Goal: Transaction & Acquisition: Purchase product/service

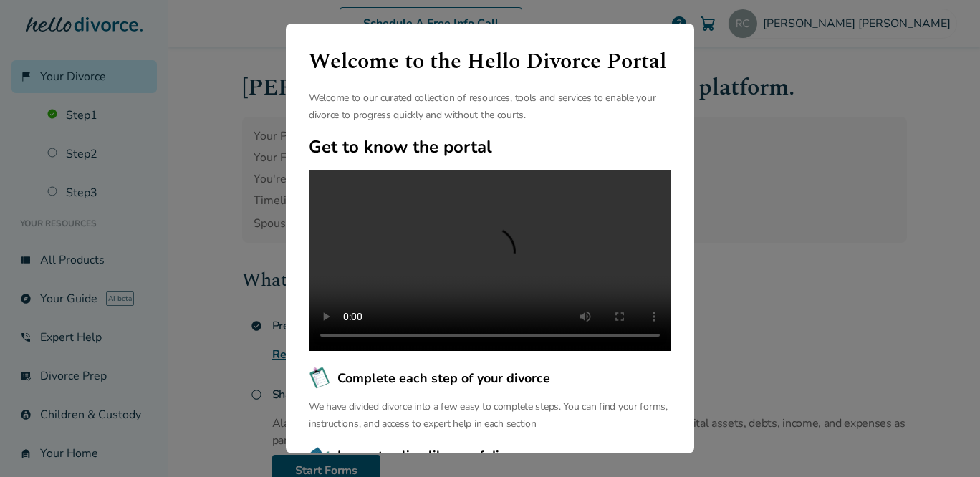
scroll to position [164, 0]
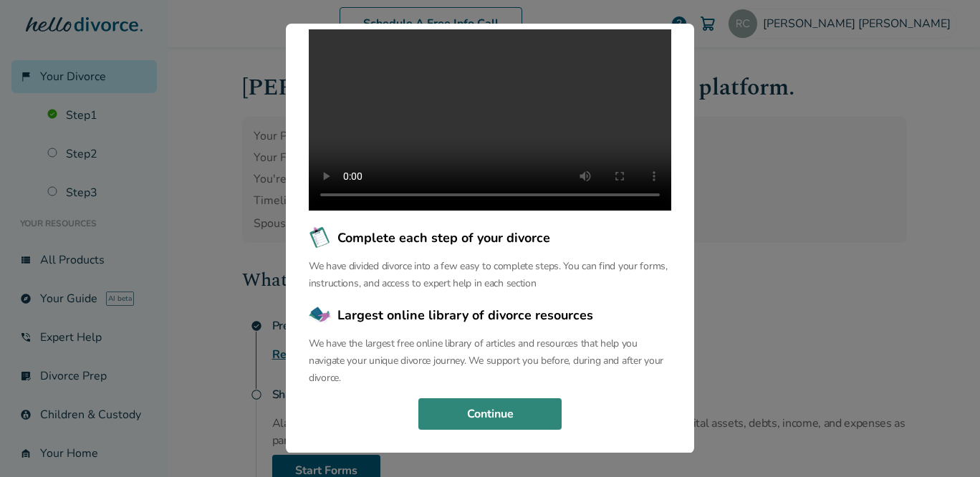
click at [465, 410] on button "Continue" at bounding box center [489, 414] width 143 height 32
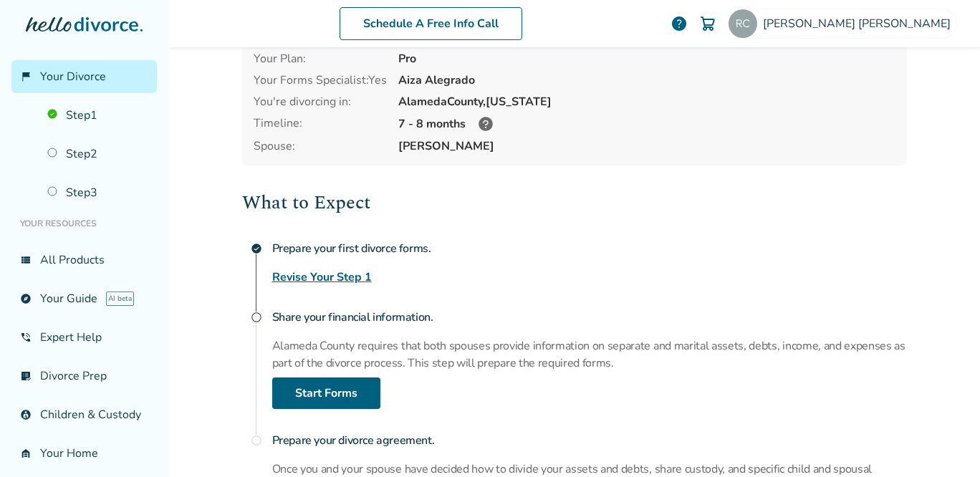
scroll to position [80, 0]
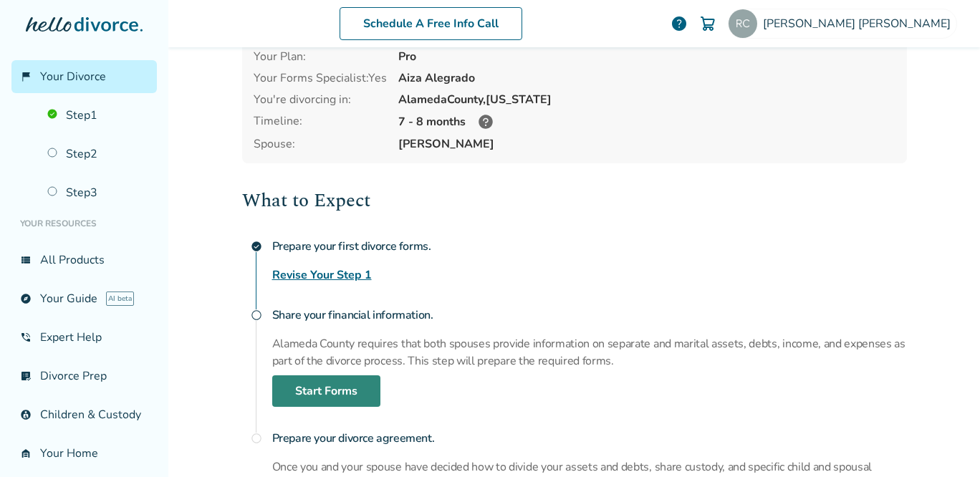
click at [342, 394] on link "Start Forms" at bounding box center [326, 391] width 108 height 32
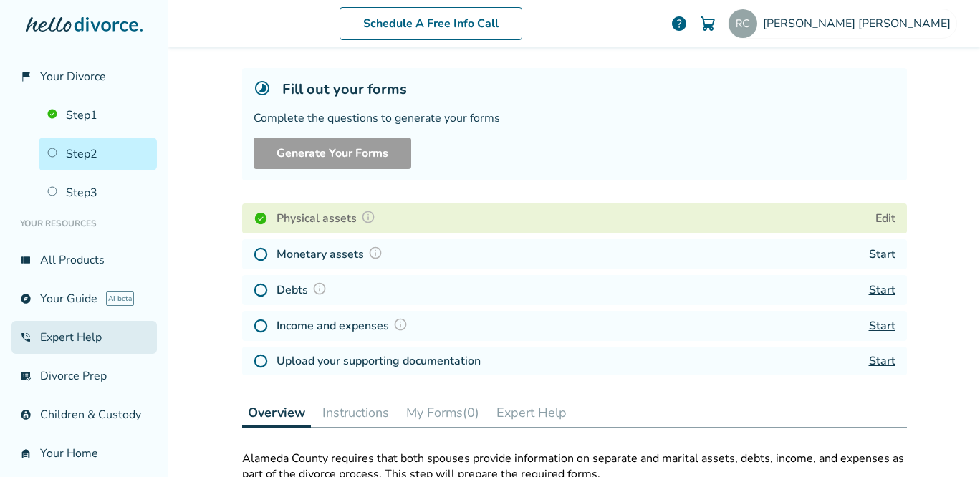
click at [85, 344] on link "phone_in_talk Expert Help" at bounding box center [83, 337] width 145 height 33
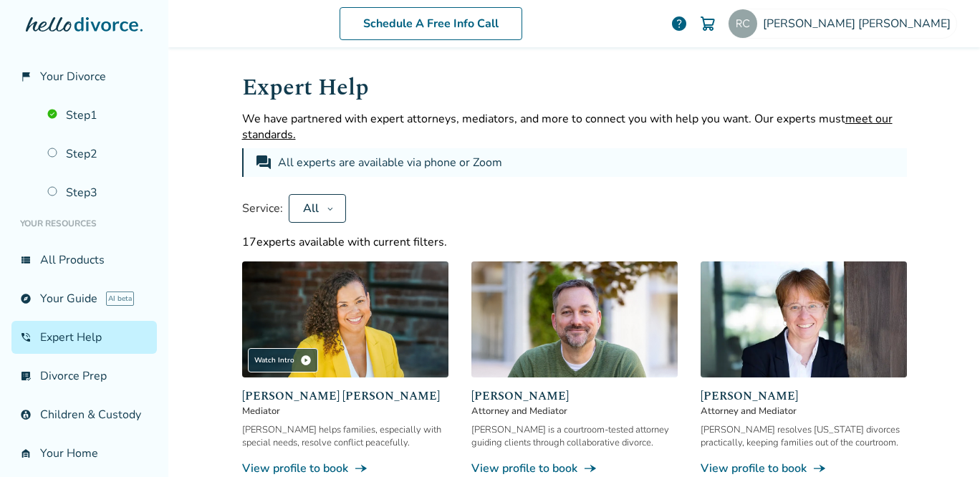
click at [333, 208] on button "All" at bounding box center [317, 208] width 57 height 29
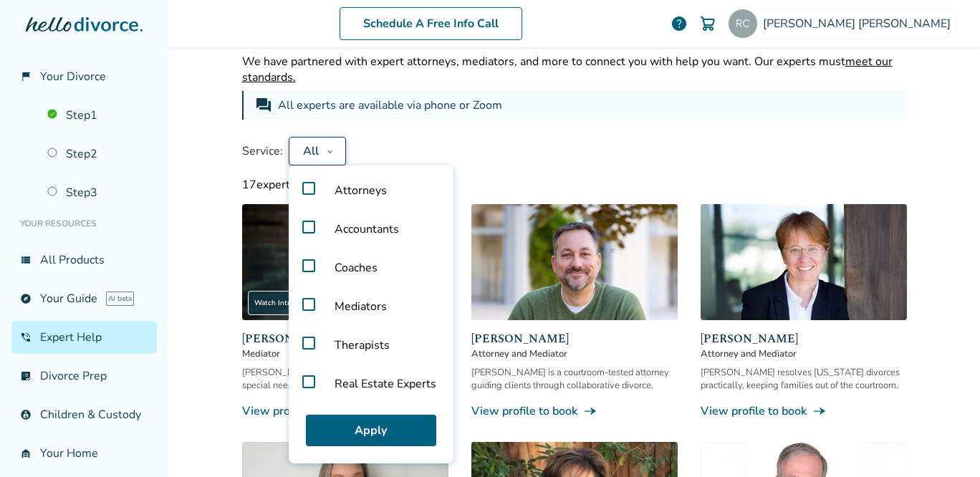
scroll to position [60, 0]
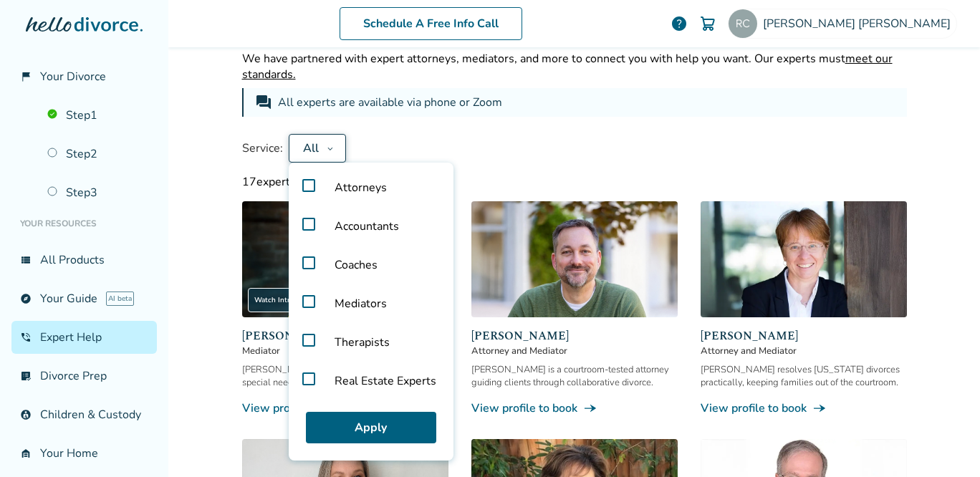
click at [303, 374] on label "Real Estate Experts" at bounding box center [370, 381] width 153 height 39
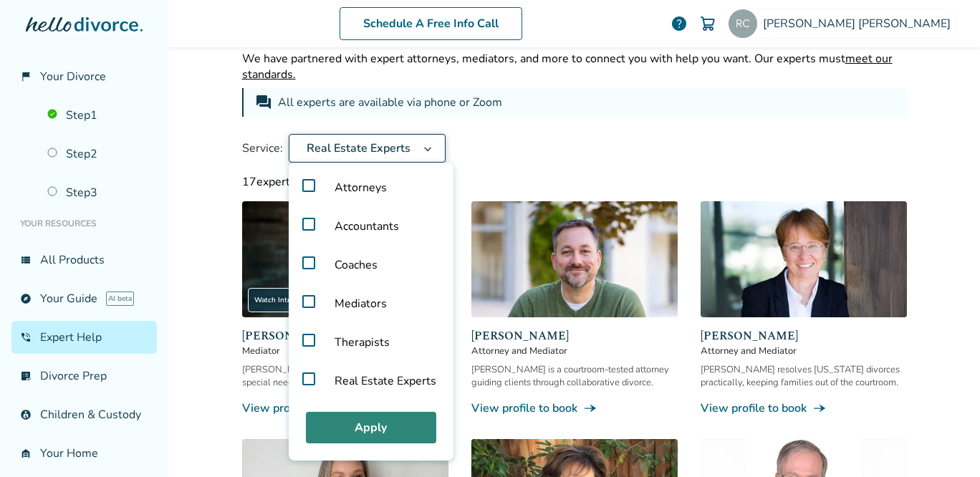
click at [328, 420] on button "Apply" at bounding box center [371, 428] width 130 height 32
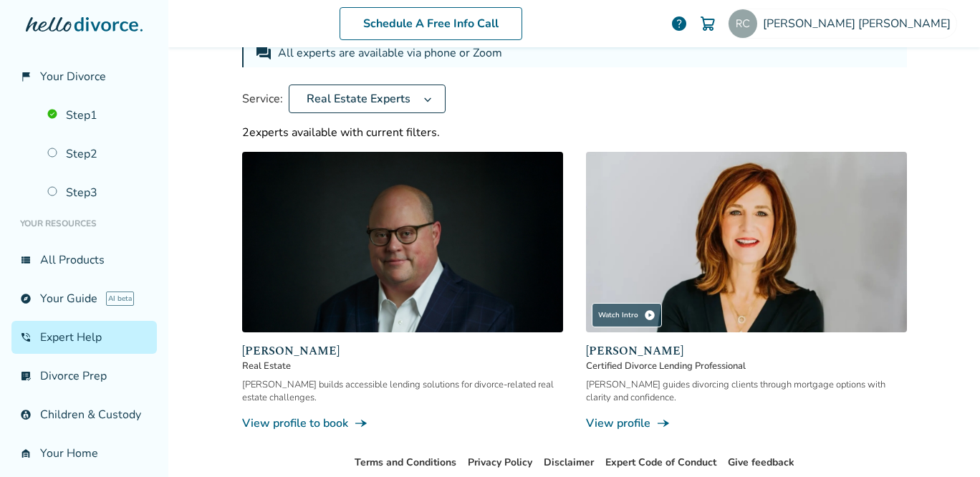
scroll to position [0, 0]
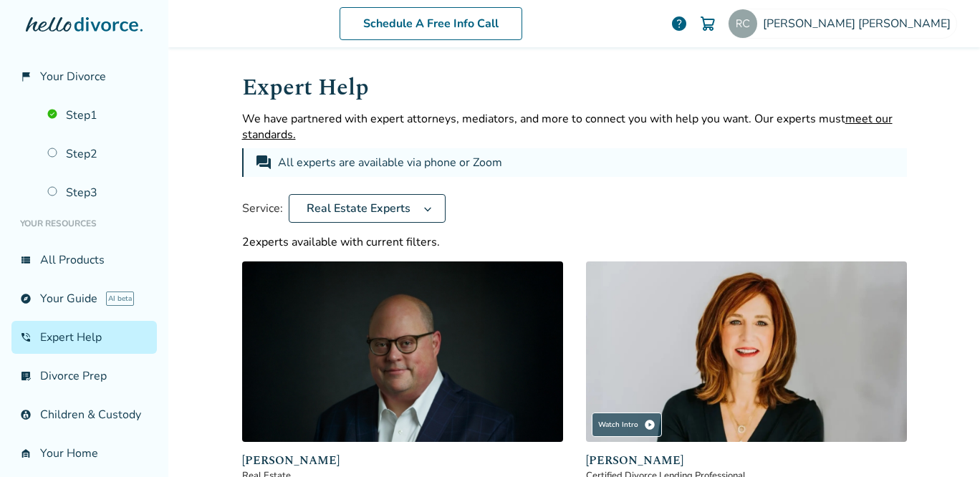
click at [375, 208] on span "Real Estate Experts" at bounding box center [358, 209] width 115 height 16
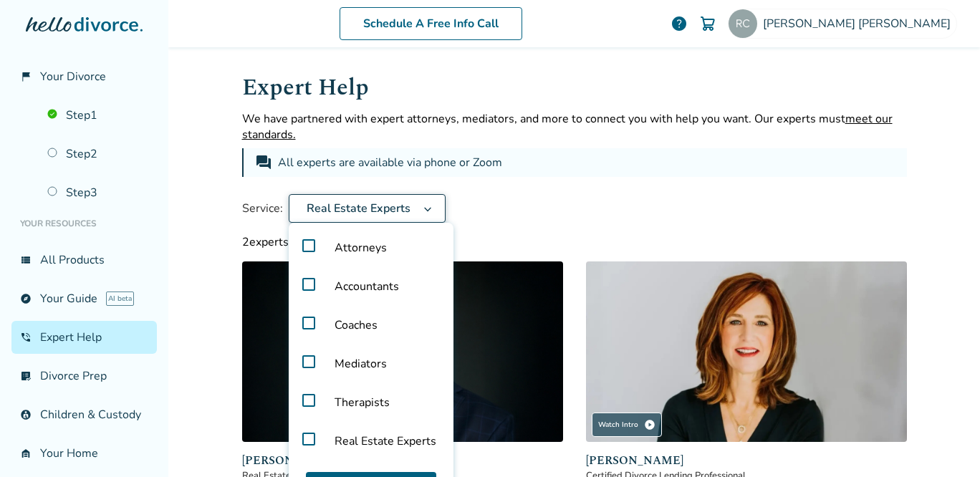
click at [305, 431] on label "Real Estate Experts" at bounding box center [370, 441] width 153 height 39
click at [307, 256] on label "Attorneys" at bounding box center [370, 247] width 153 height 39
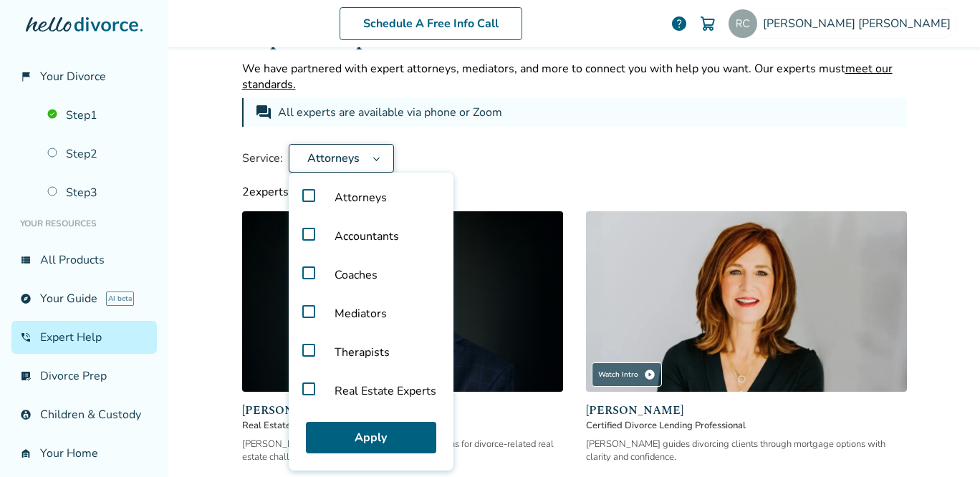
scroll to position [84, 0]
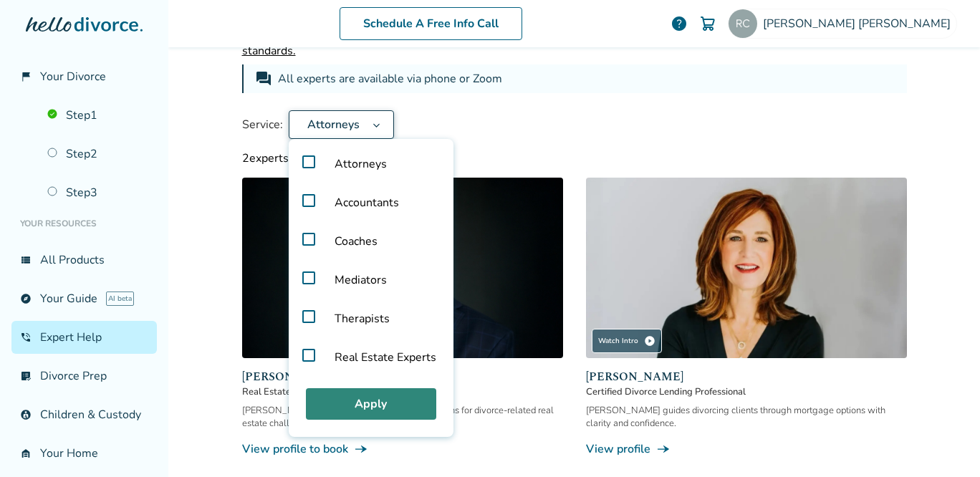
click at [368, 404] on button "Apply" at bounding box center [371, 404] width 130 height 32
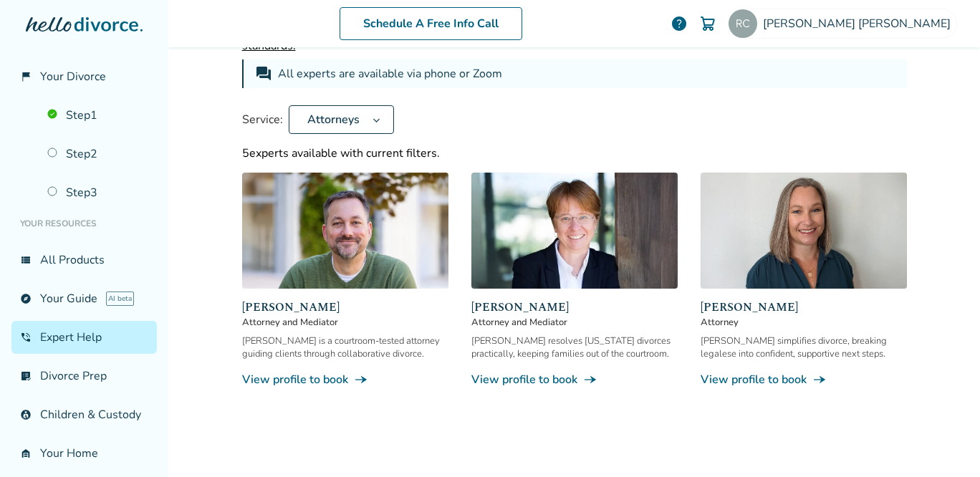
scroll to position [90, 0]
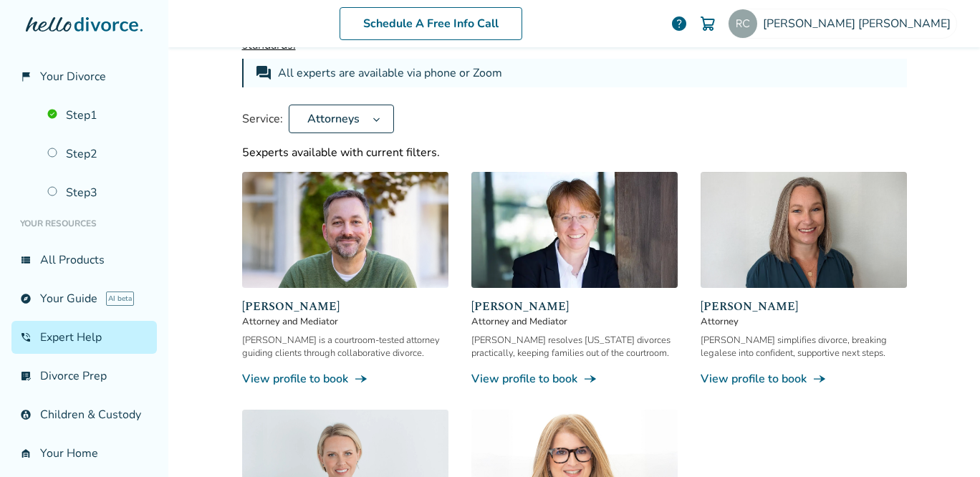
click at [358, 372] on span "line_end_arrow_notch" at bounding box center [361, 379] width 14 height 14
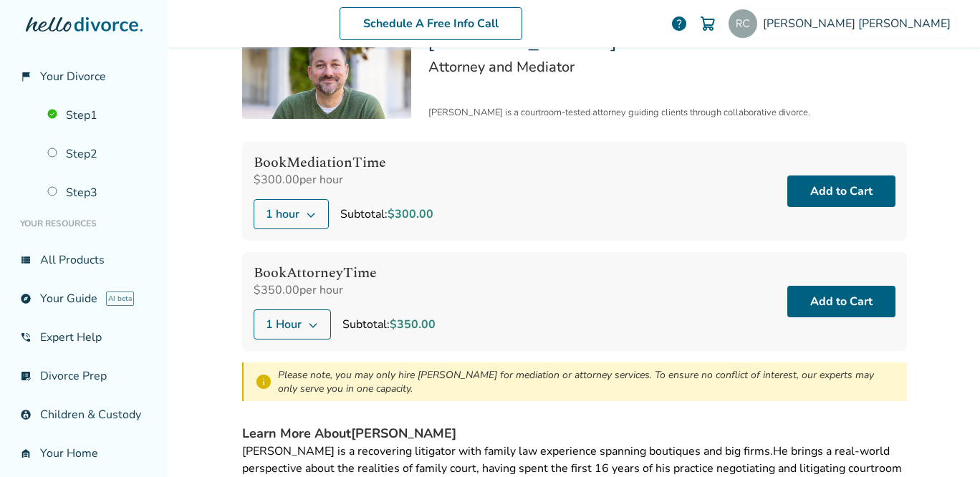
scroll to position [65, 0]
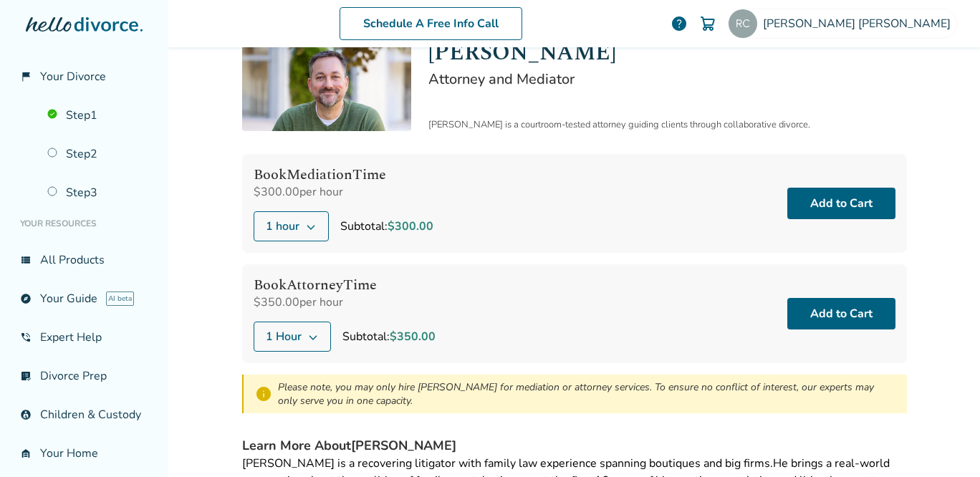
click at [298, 338] on span "1 Hour" at bounding box center [284, 336] width 36 height 17
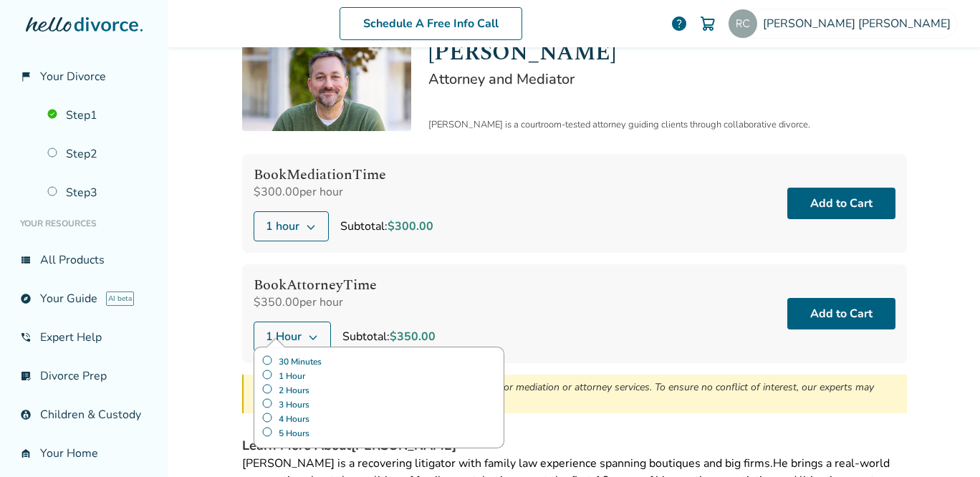
click at [298, 338] on span "1 Hour" at bounding box center [284, 336] width 36 height 17
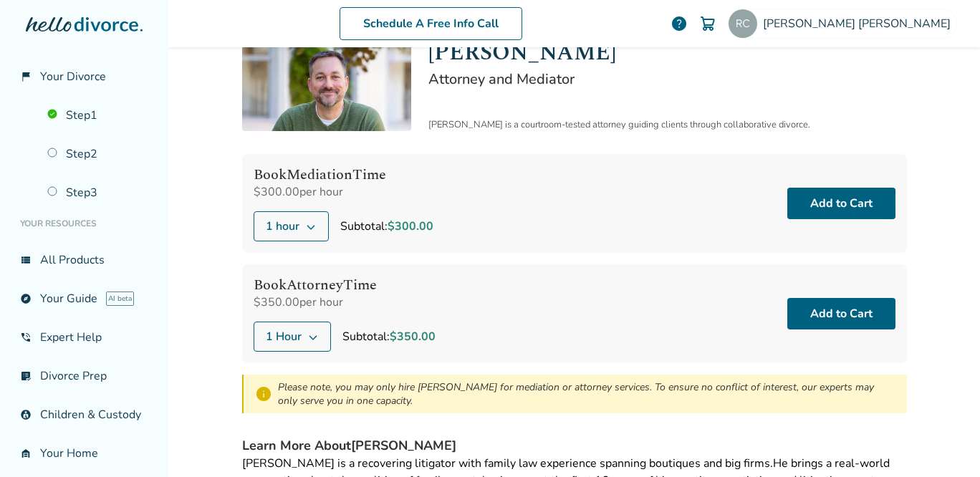
click at [376, 280] on h4 "Book Attorney Time" at bounding box center [345, 285] width 182 height 19
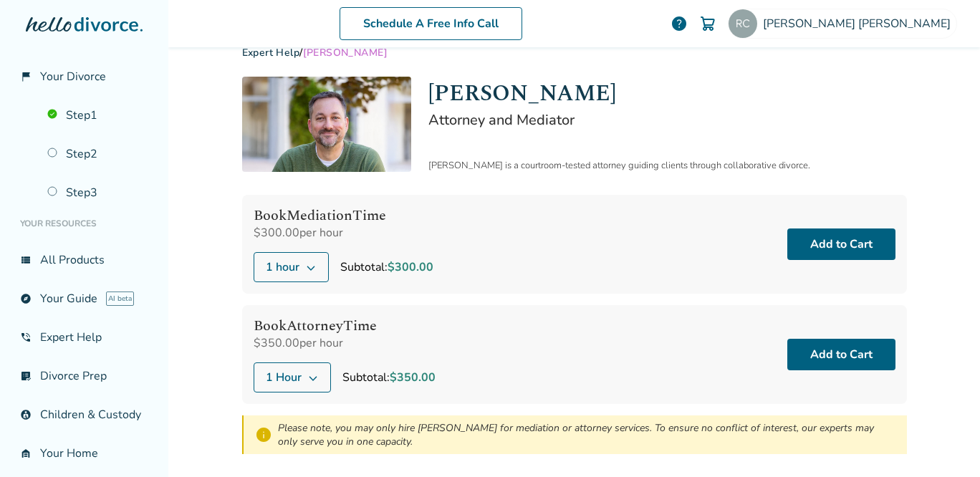
scroll to position [0, 0]
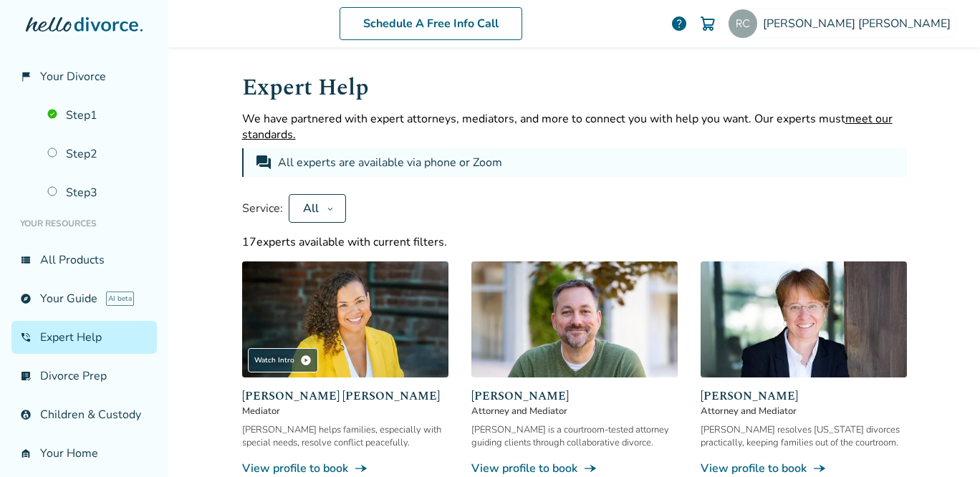
click at [759, 348] on img at bounding box center [803, 319] width 206 height 116
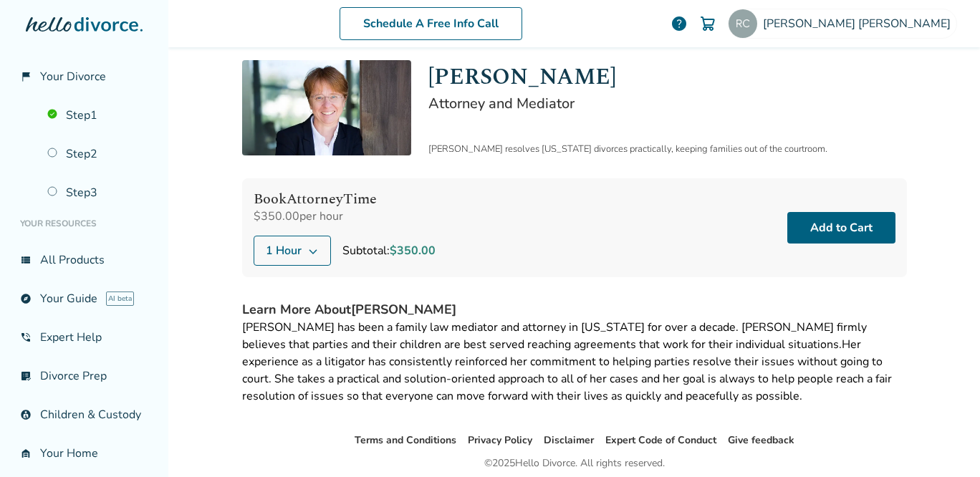
scroll to position [37, 0]
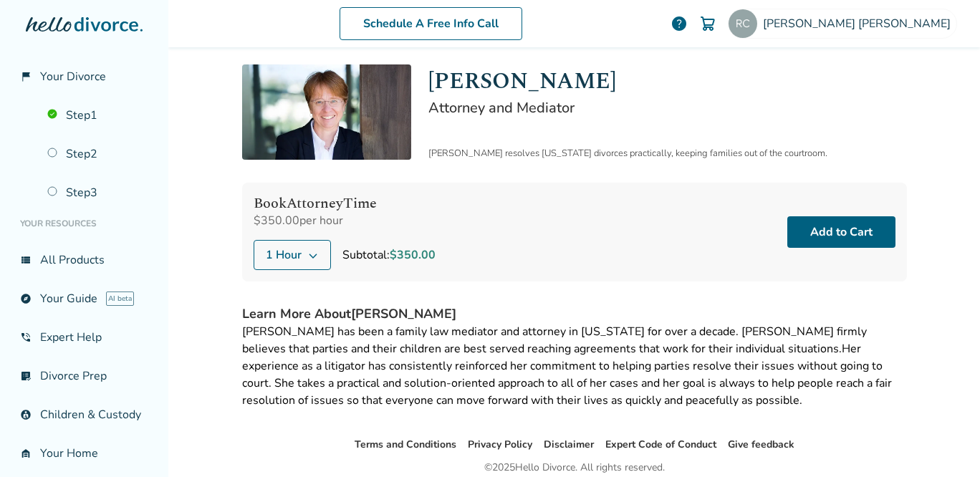
click at [304, 251] on button "1 Hour" at bounding box center [292, 255] width 77 height 30
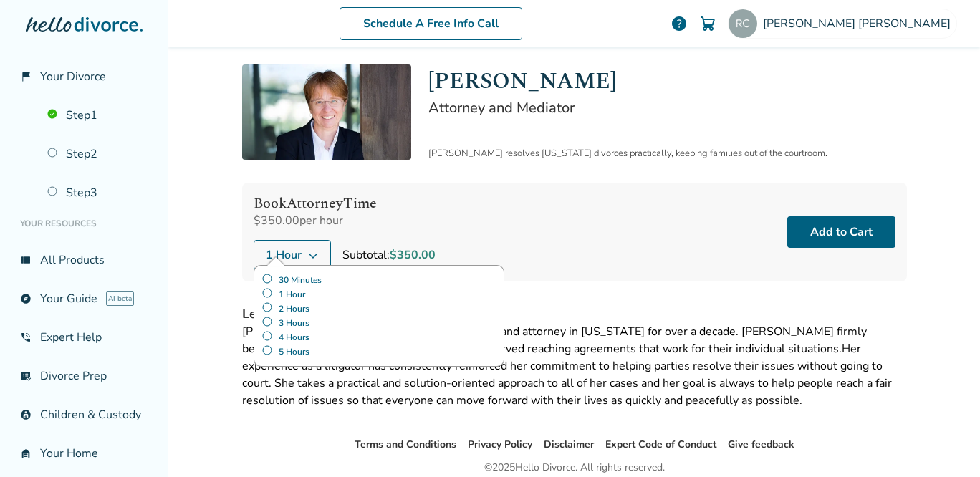
click at [298, 277] on label "30 Minutes" at bounding box center [378, 280] width 235 height 14
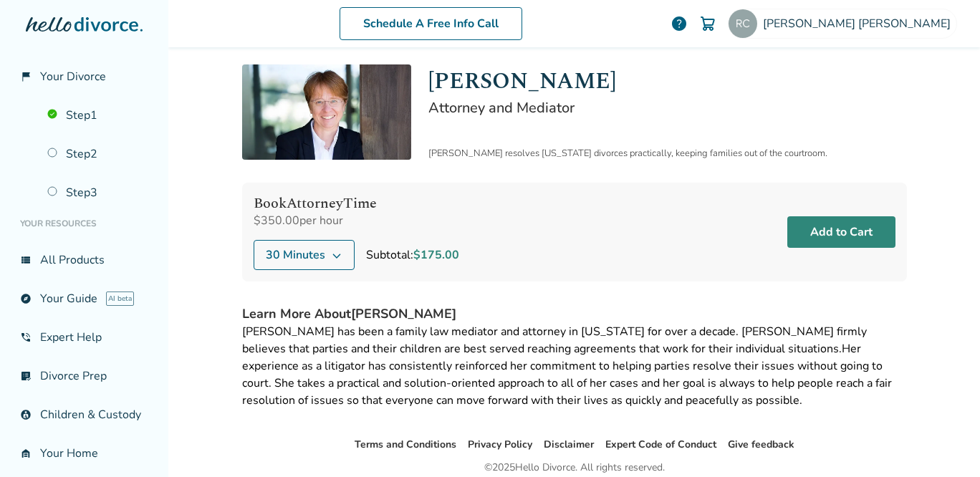
click at [827, 237] on button "Add to Cart" at bounding box center [841, 232] width 108 height 32
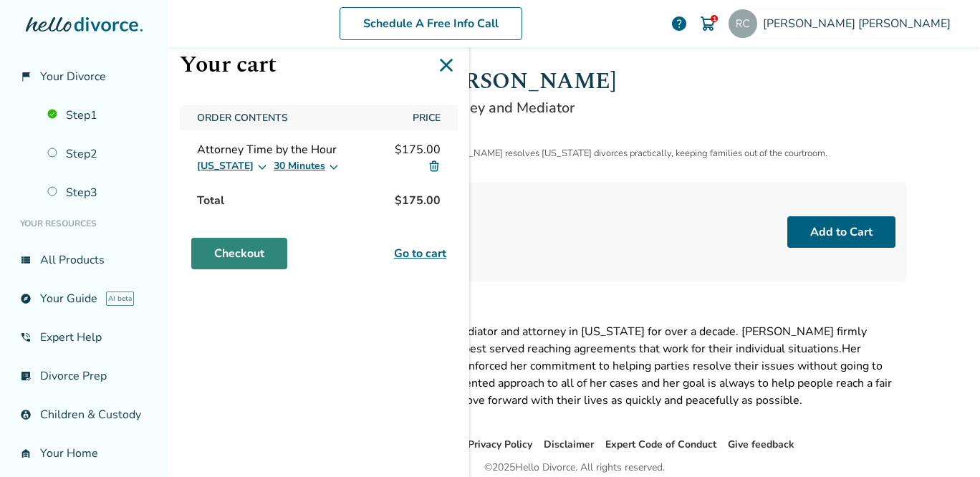
click at [257, 256] on link "Checkout" at bounding box center [239, 254] width 96 height 32
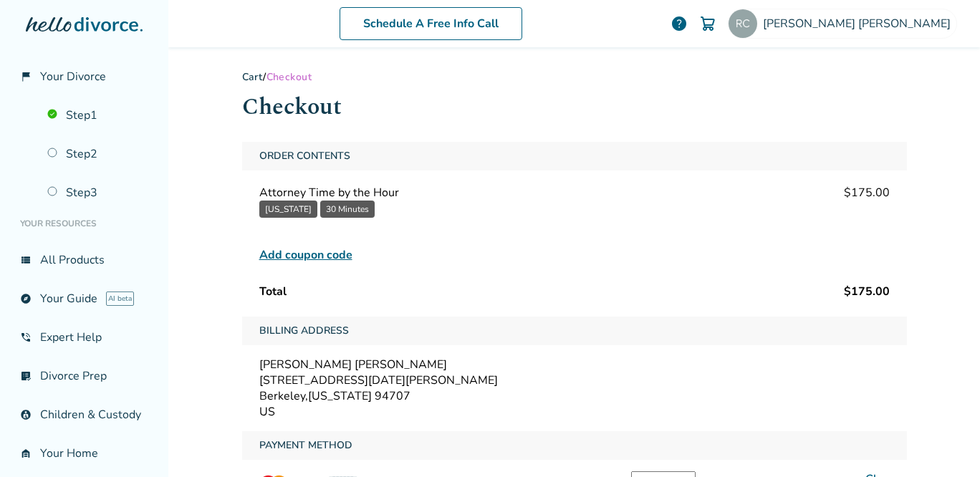
click at [0, 476] on div at bounding box center [0, 477] width 0 height 0
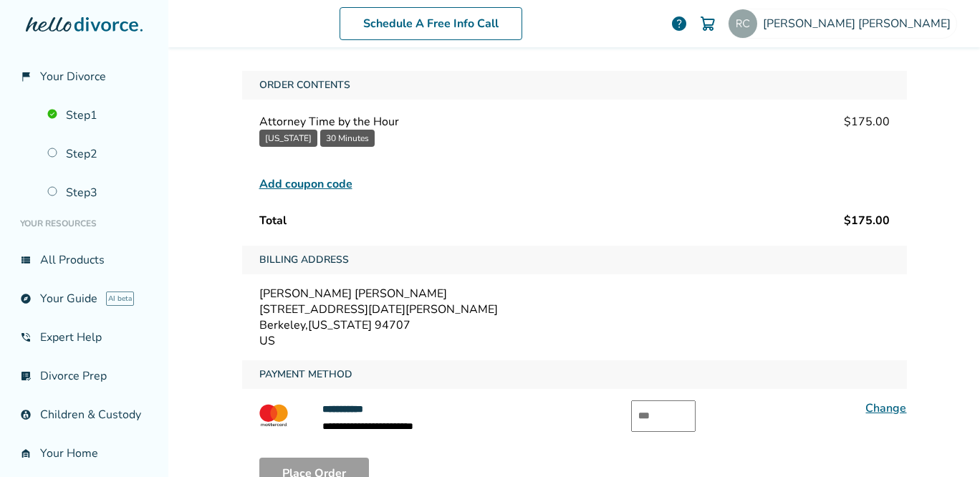
scroll to position [69, 0]
click at [871, 403] on link "Change" at bounding box center [885, 410] width 41 height 16
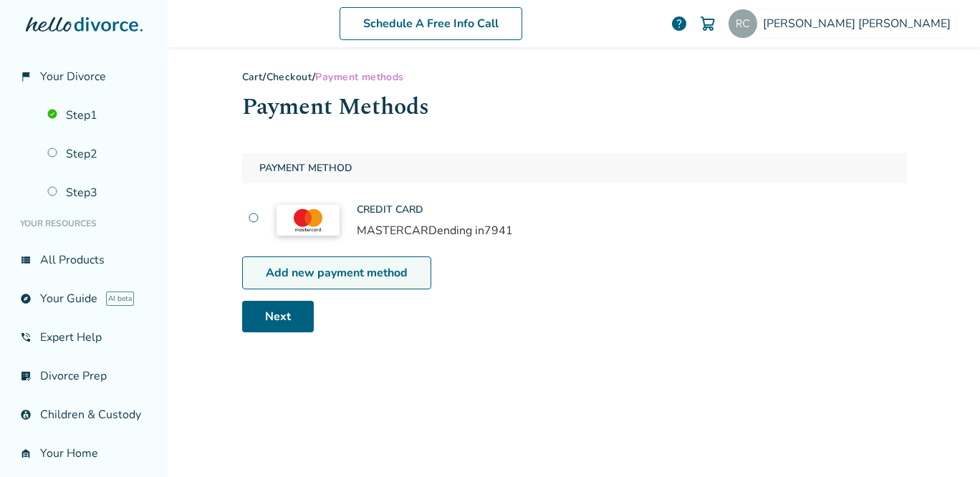
click at [389, 270] on link "Add new payment method" at bounding box center [336, 272] width 189 height 33
select select "**"
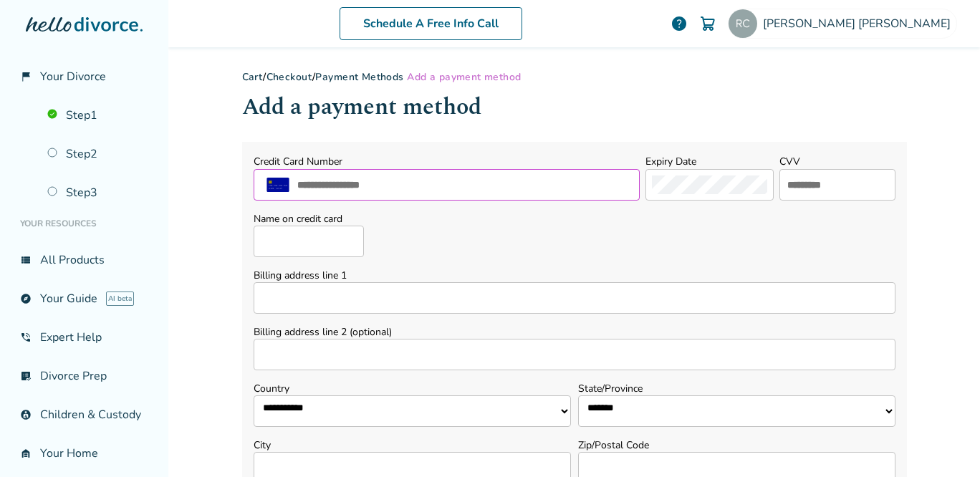
click at [343, 188] on input "text" at bounding box center [465, 184] width 338 height 19
type input "*"
type input "**********"
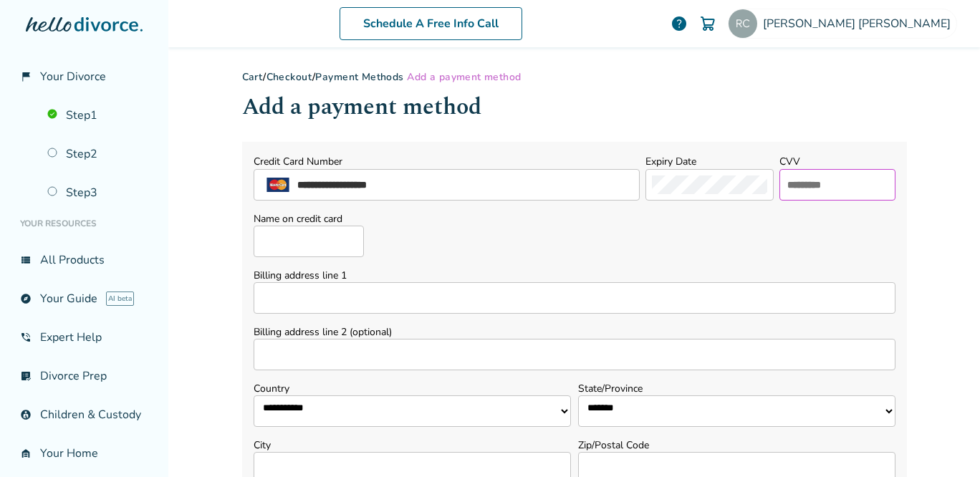
type input "***"
type input "**********"
click at [399, 293] on input "Billing address line 1" at bounding box center [575, 298] width 642 height 32
type input "**********"
type input "*********"
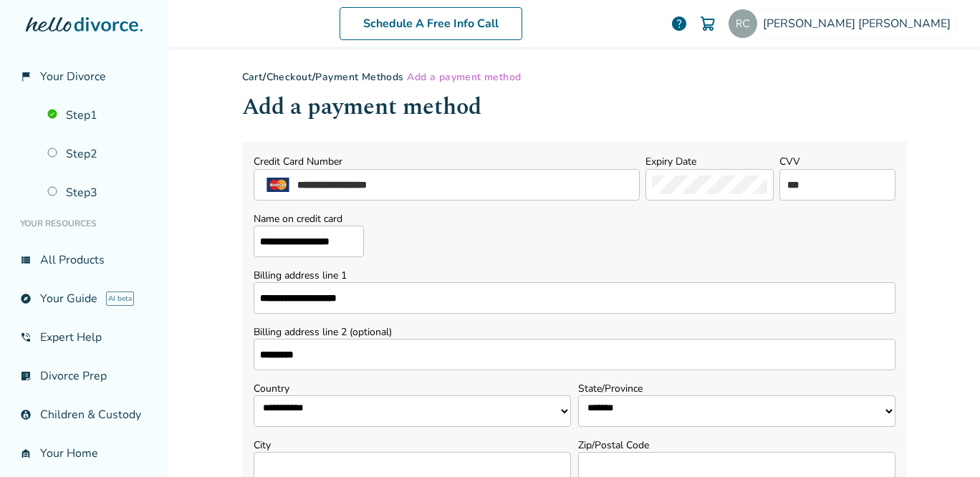
select select "**"
type input "********"
type input "*****"
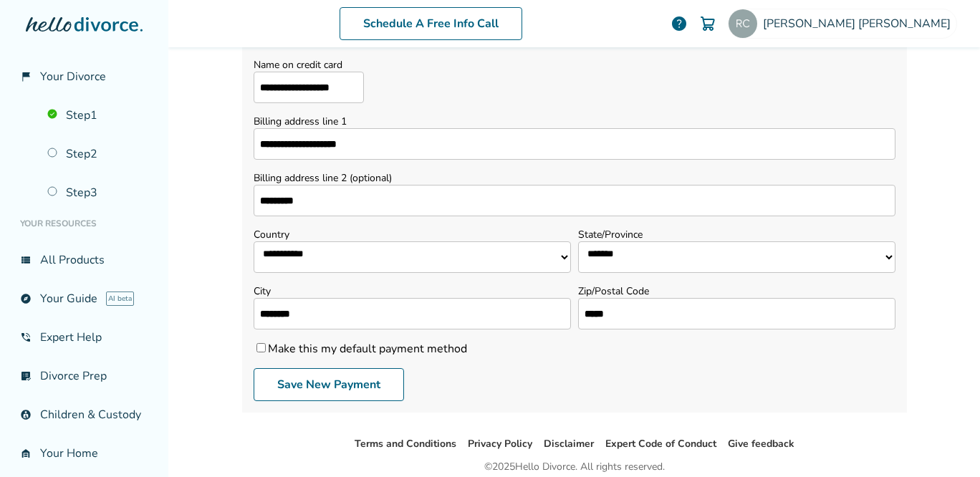
scroll to position [163, 0]
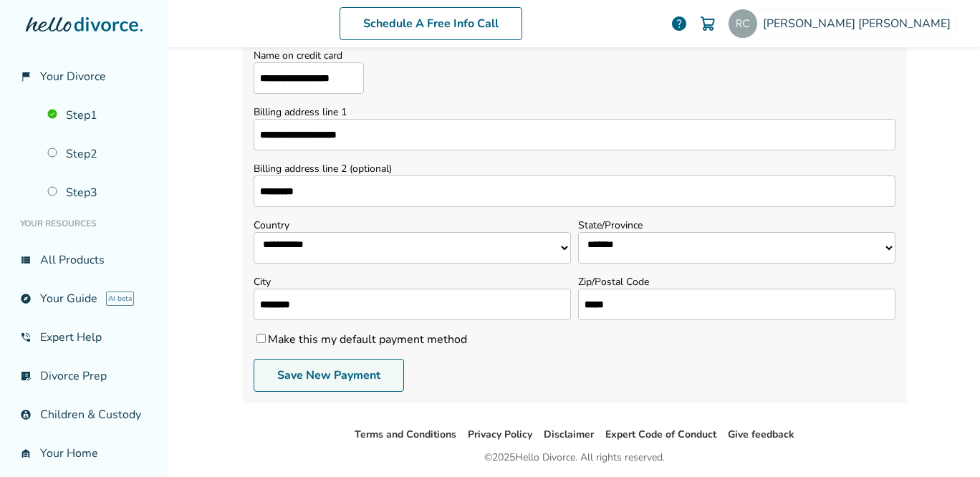
click at [288, 377] on button "Save New Payment" at bounding box center [329, 375] width 150 height 33
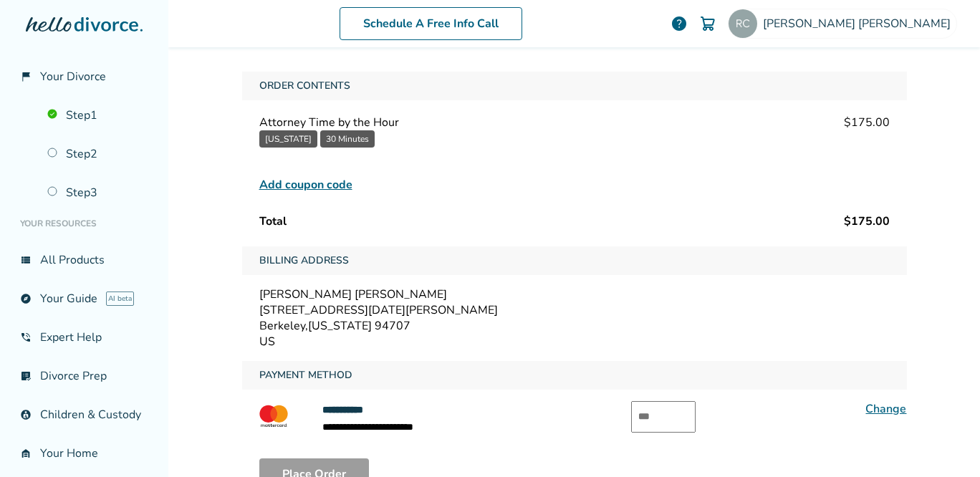
click at [650, 419] on input "text" at bounding box center [663, 417] width 64 height 32
click at [879, 408] on link "Change" at bounding box center [885, 409] width 41 height 16
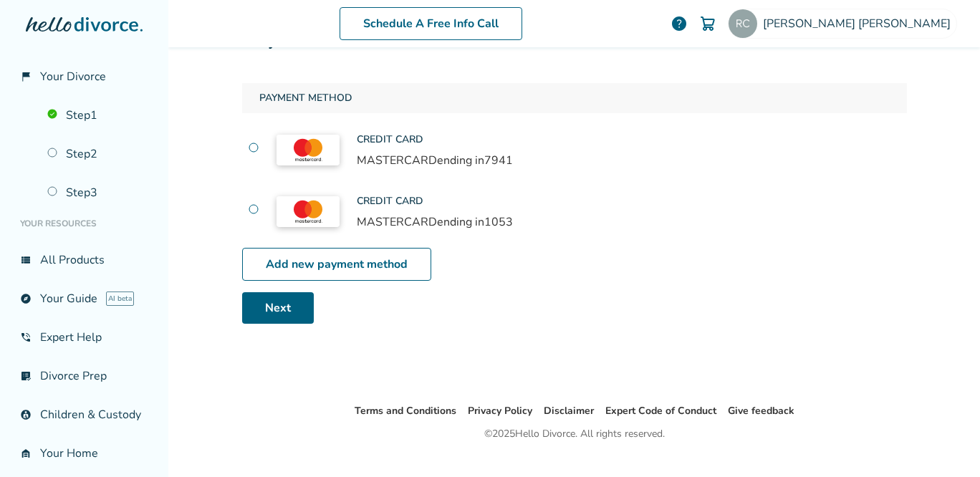
click at [249, 211] on label at bounding box center [253, 211] width 11 height 16
click at [284, 312] on link "Next" at bounding box center [278, 308] width 72 height 32
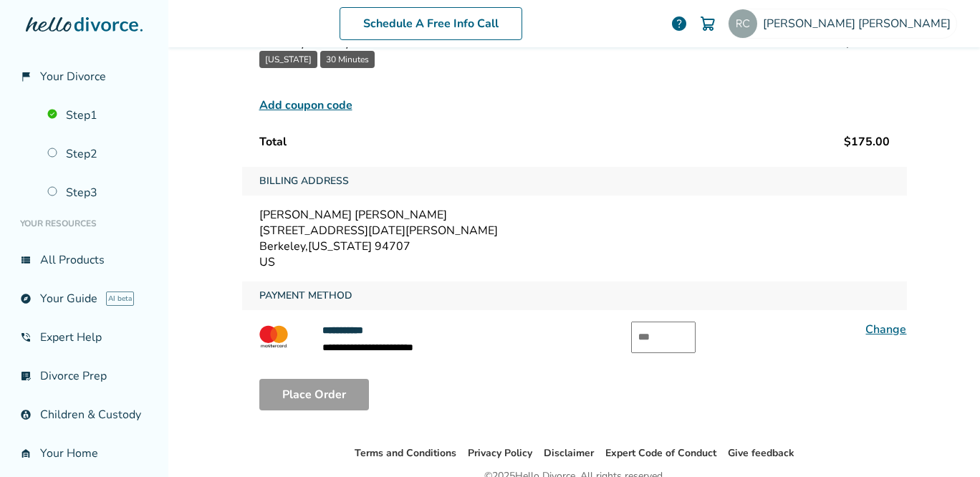
scroll to position [150, 0]
click at [652, 331] on input "text" at bounding box center [663, 337] width 64 height 32
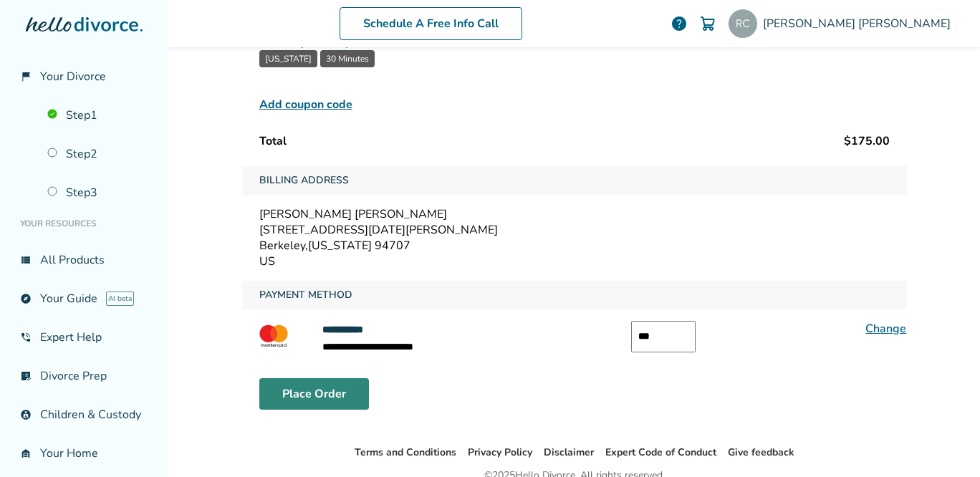
type input "***"
click at [301, 385] on button "Place Order" at bounding box center [314, 394] width 110 height 32
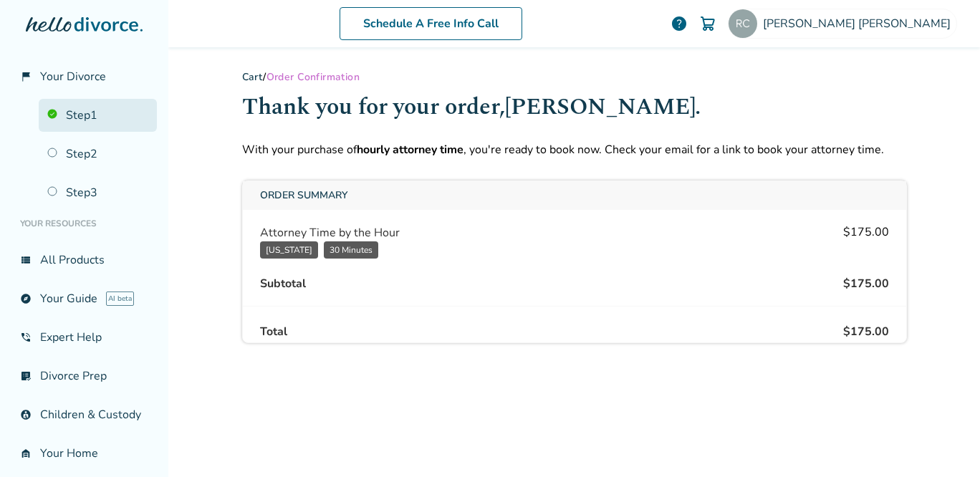
click at [89, 111] on link "Step 1" at bounding box center [98, 115] width 118 height 33
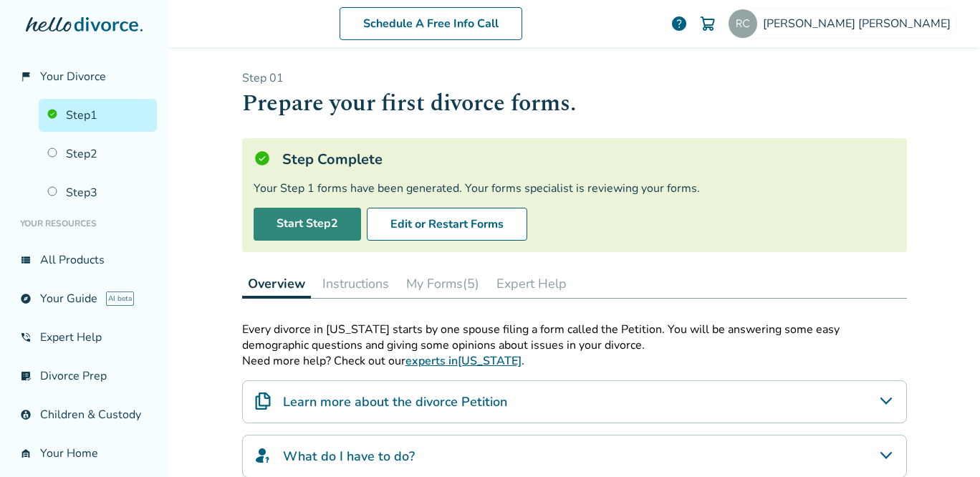
click at [329, 229] on link "Start Step 2" at bounding box center [307, 224] width 107 height 33
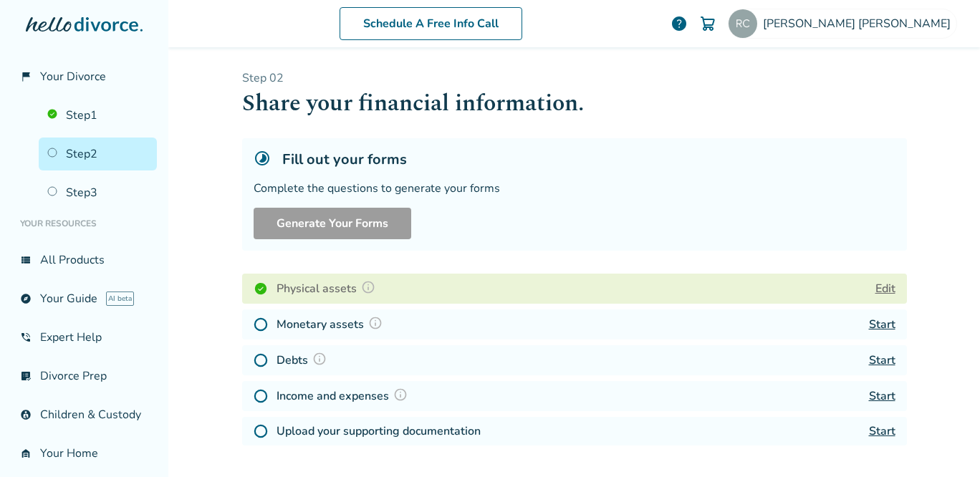
click at [882, 324] on link "Start" at bounding box center [882, 325] width 27 height 16
